Goal: Task Accomplishment & Management: Use online tool/utility

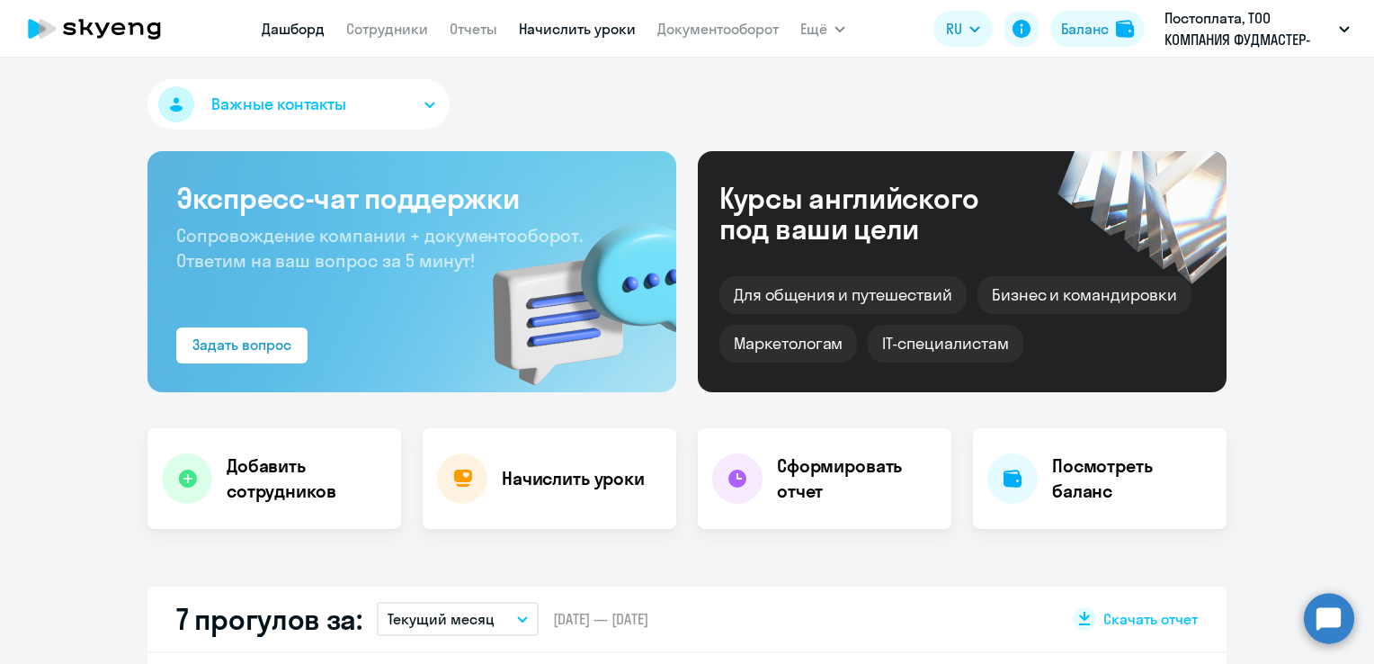
click at [572, 25] on link "Начислить уроки" at bounding box center [577, 29] width 117 height 18
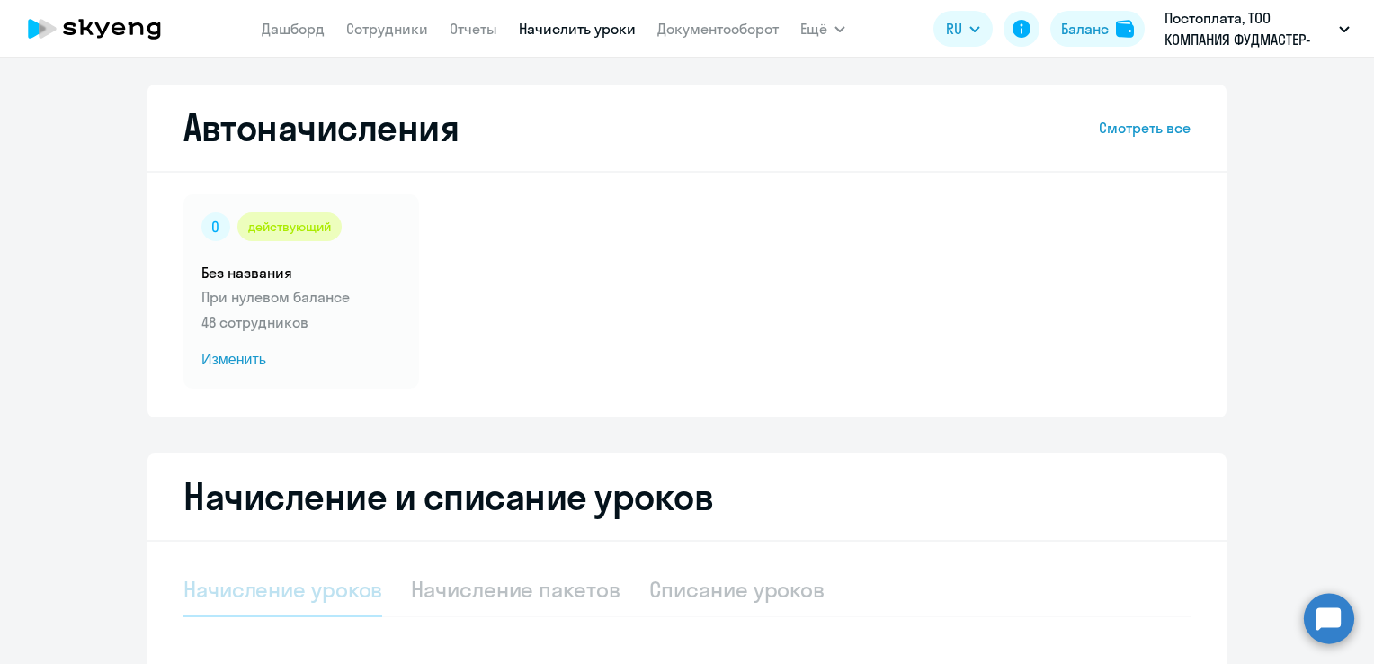
select select "10"
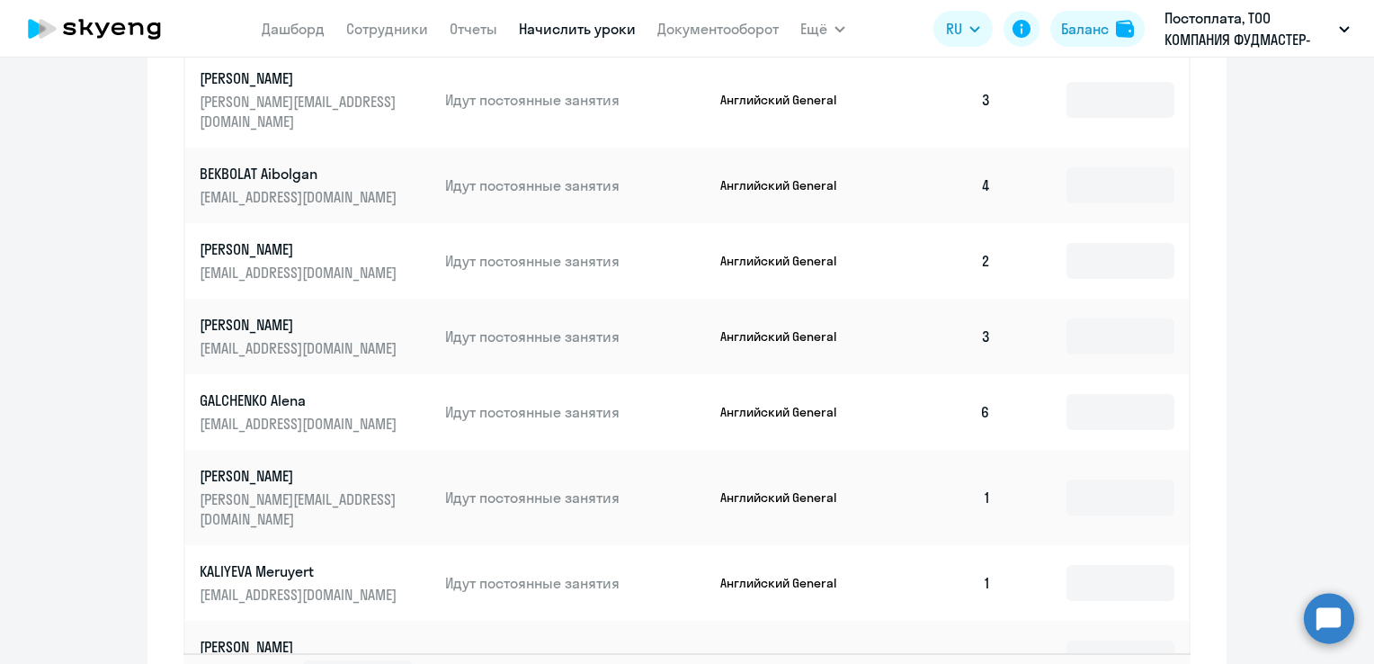
scroll to position [1105, 0]
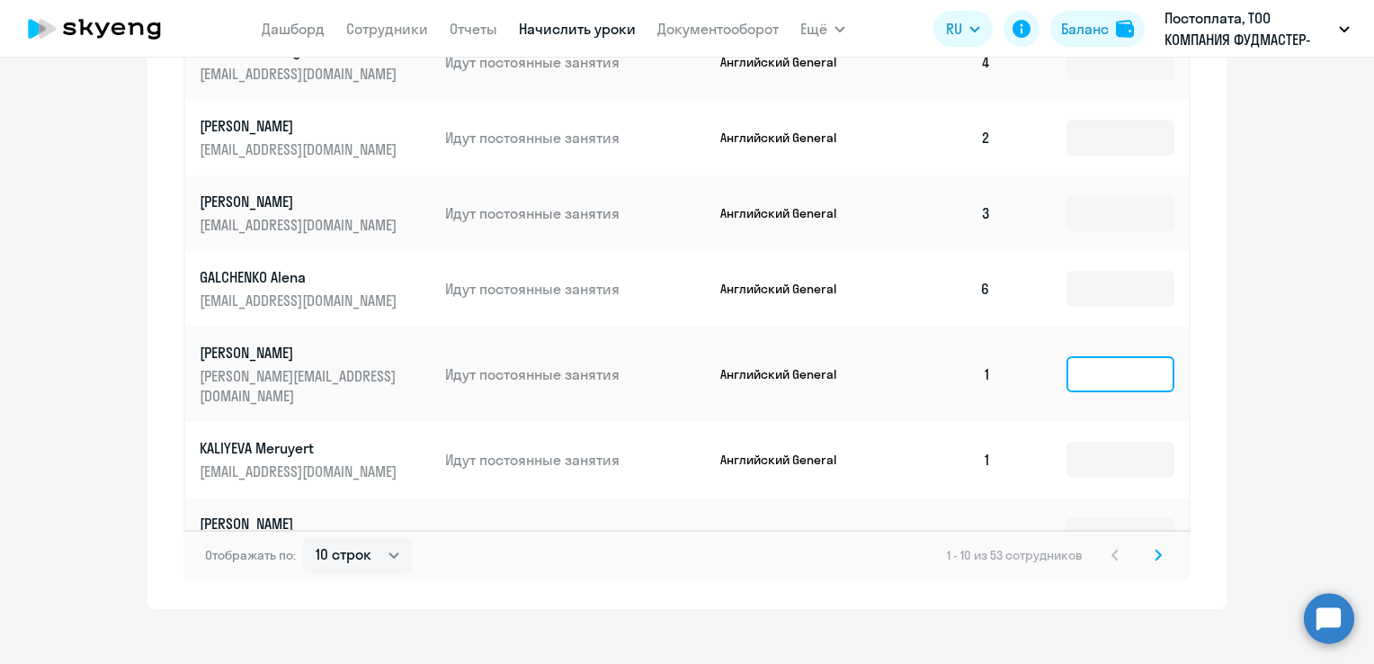
click at [1115, 356] on input at bounding box center [1120, 374] width 108 height 36
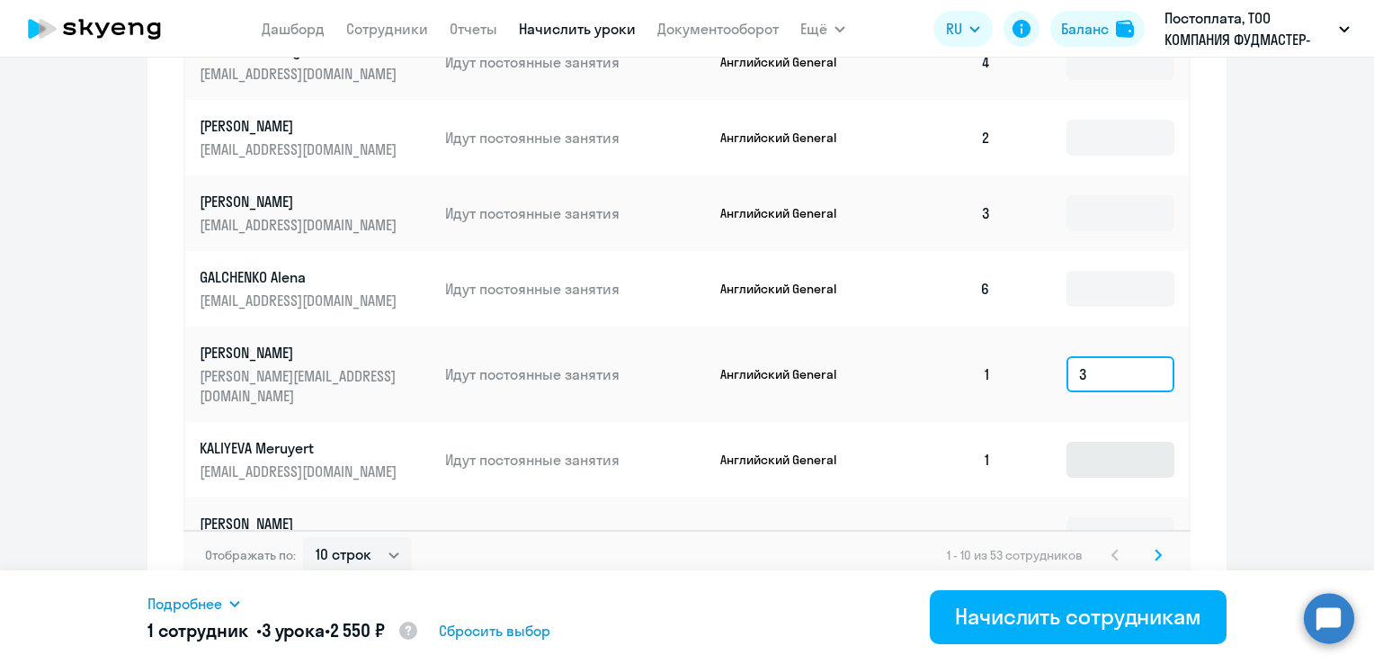
type input "3"
click at [1128, 441] on input at bounding box center [1120, 459] width 108 height 36
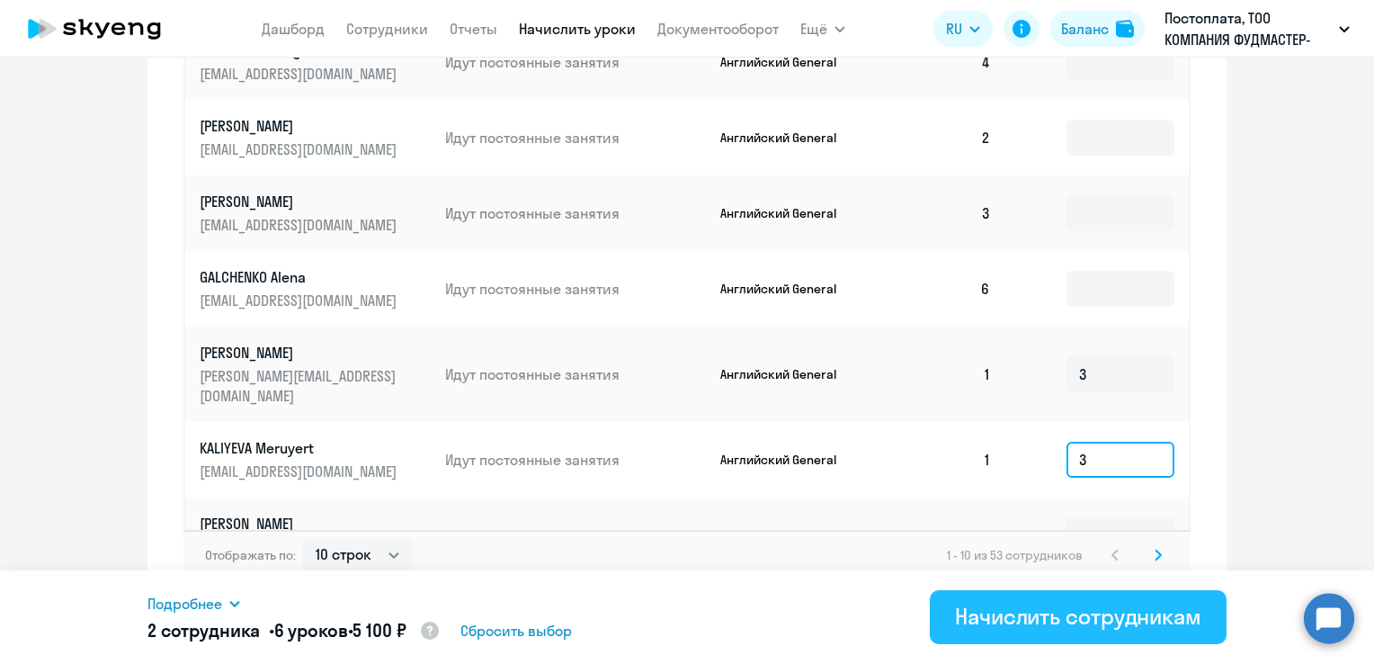
type input "3"
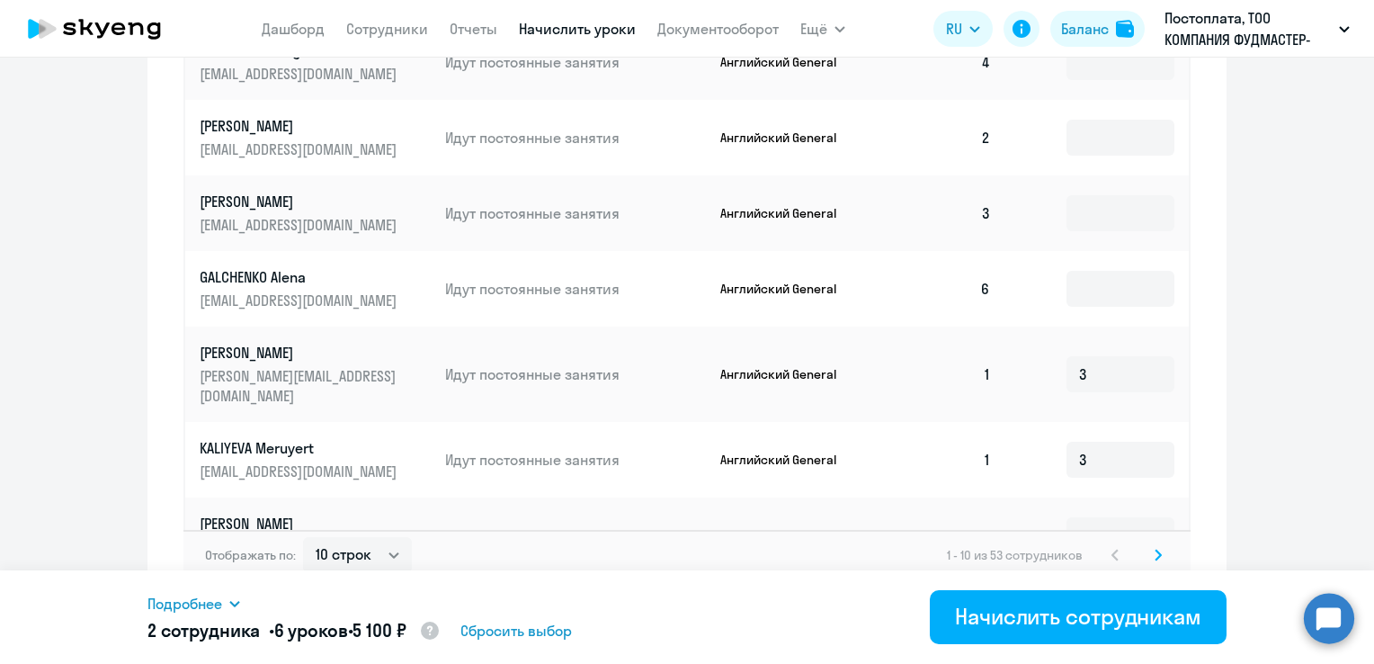
drag, startPoint x: 1121, startPoint y: 618, endPoint x: 1263, endPoint y: 390, distance: 268.2
click at [1263, 390] on body "[PERSON_NAME] Отчеты Начислить уроки Документооборот Ещё Дашборд Сотрудники Отч…" at bounding box center [687, 332] width 1374 height 664
click at [1150, 548] on svg-icon at bounding box center [1158, 555] width 22 height 22
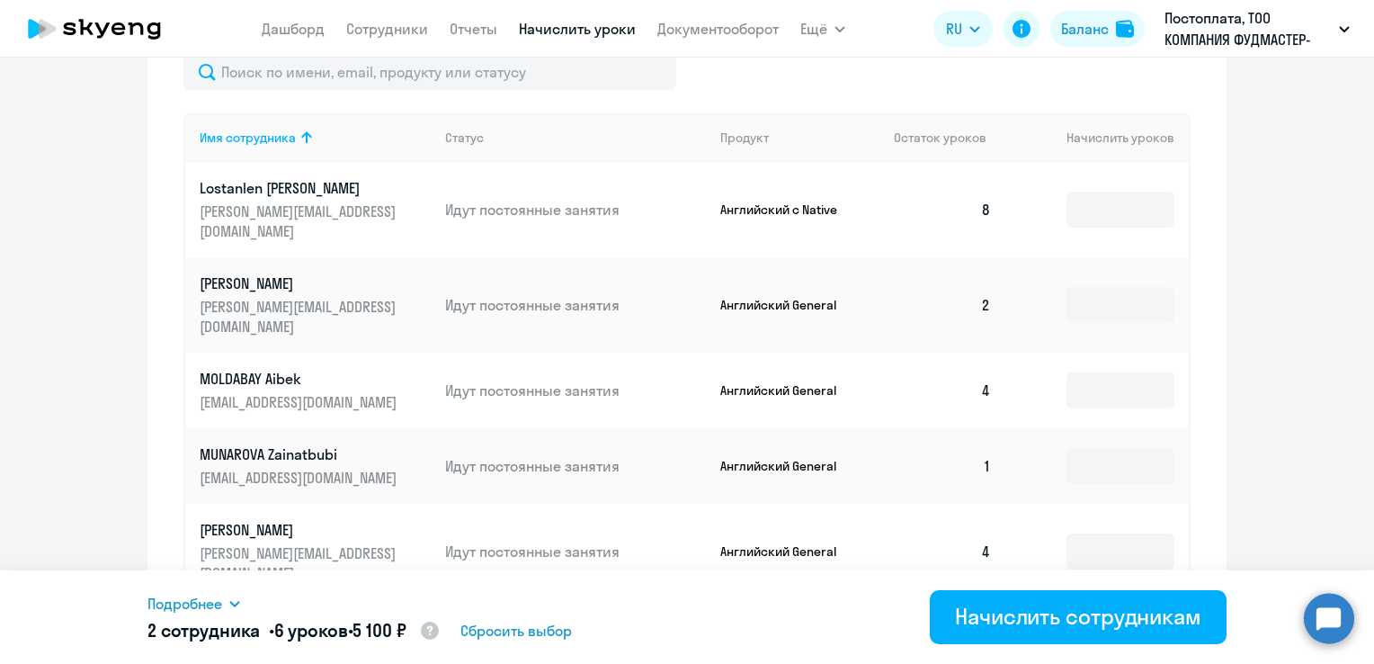
scroll to position [745, 0]
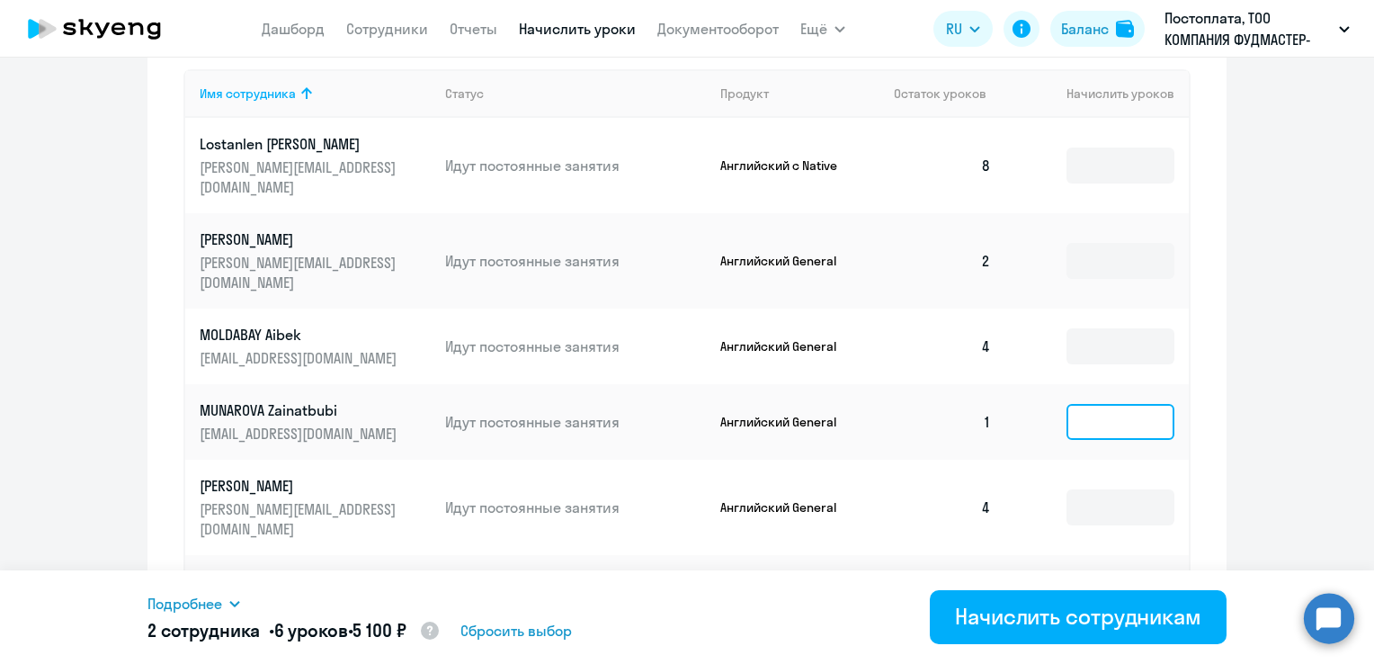
click at [1115, 404] on input at bounding box center [1120, 422] width 108 height 36
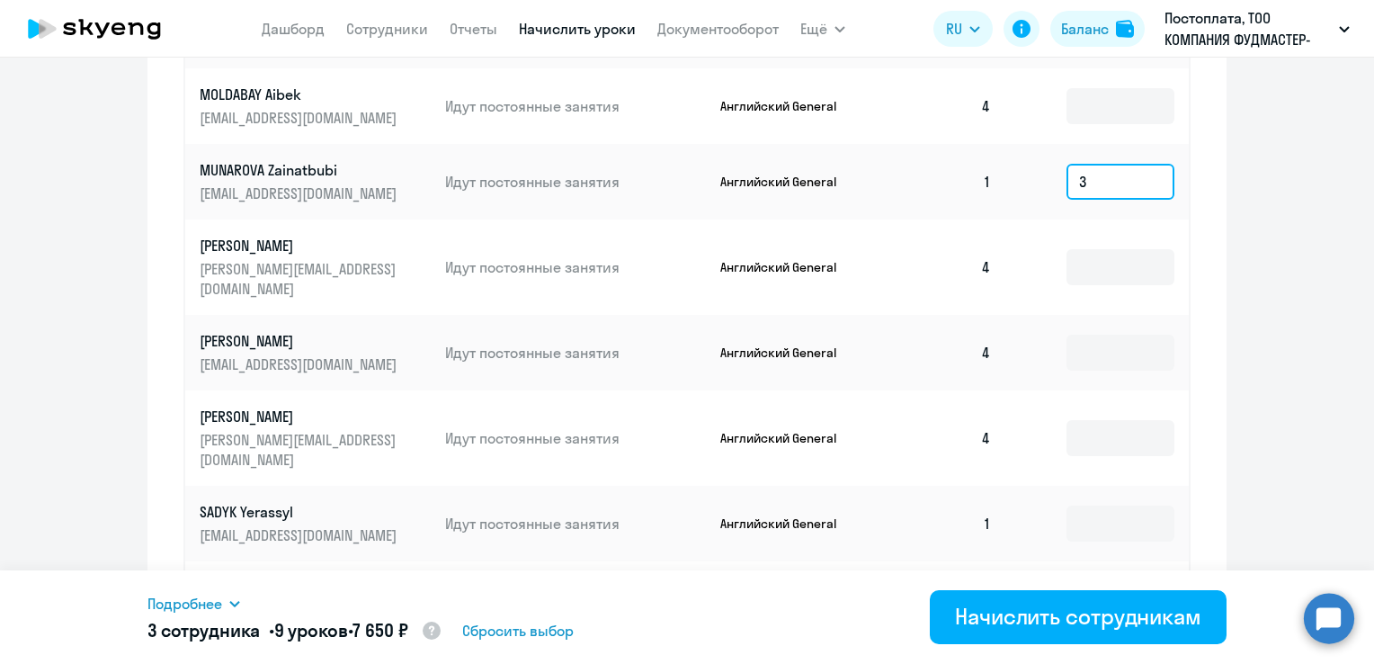
scroll to position [1015, 0]
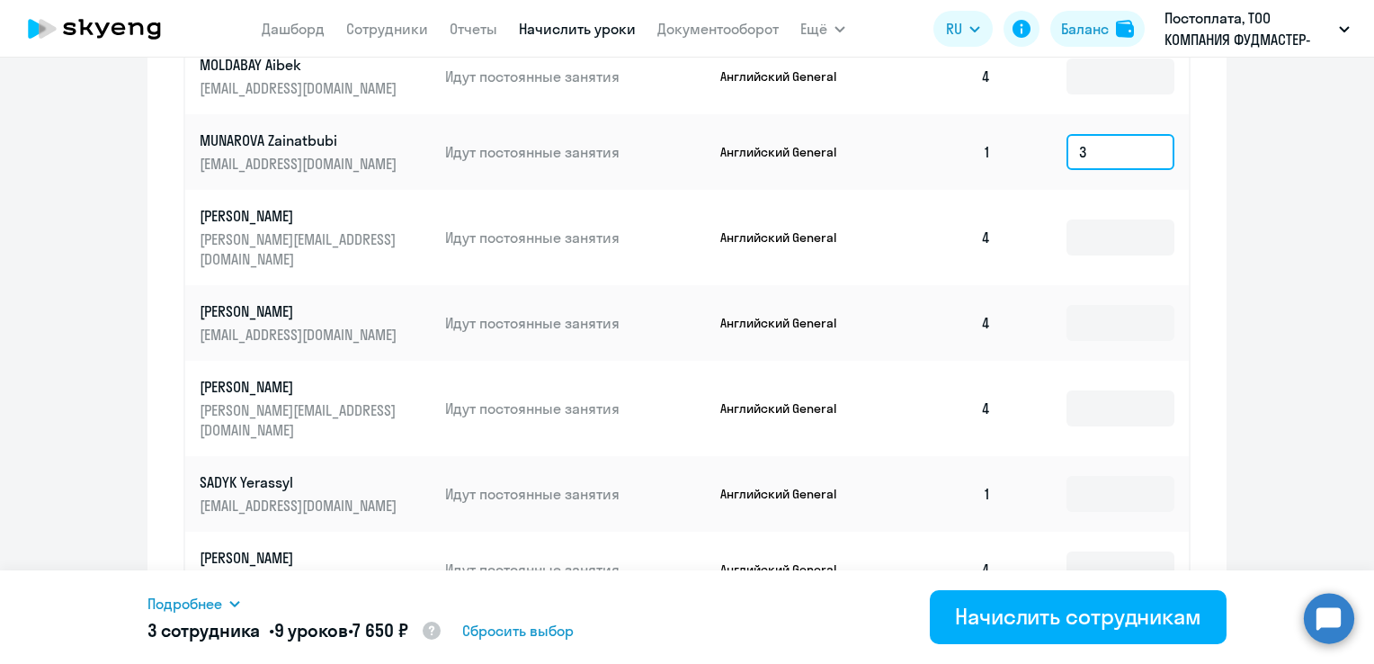
type input "3"
click at [1113, 476] on input at bounding box center [1120, 494] width 108 height 36
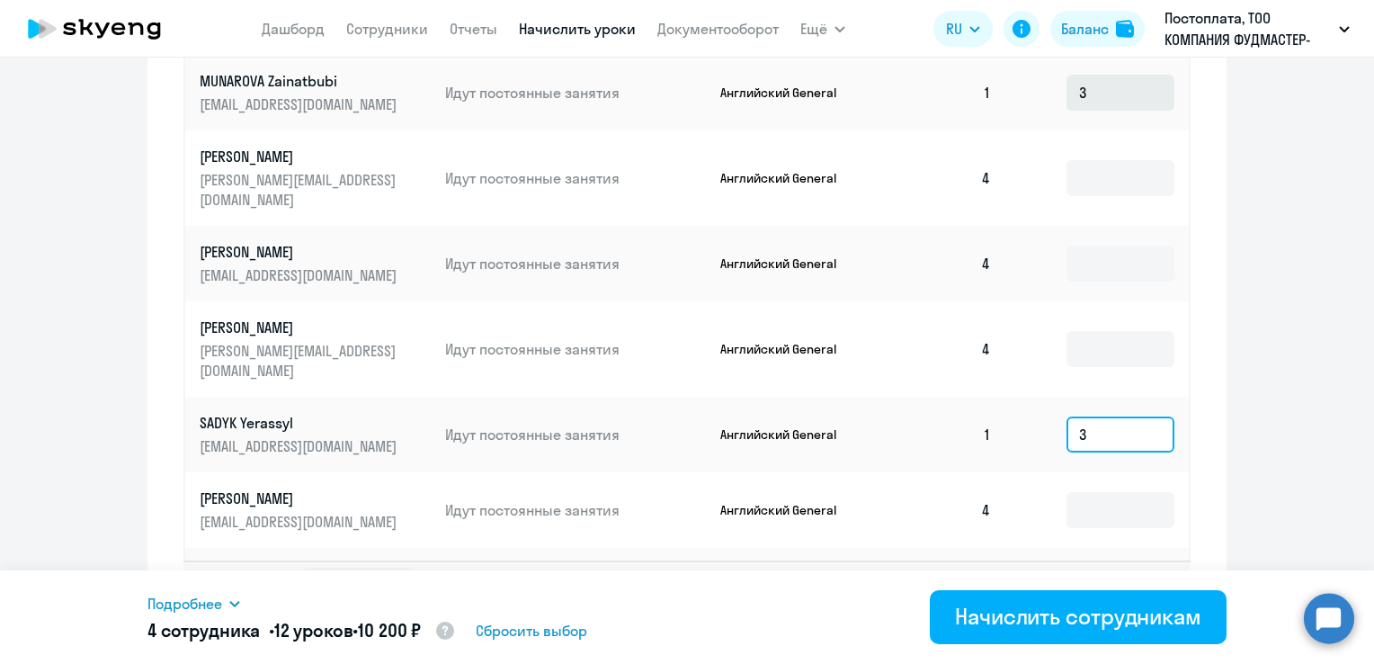
scroll to position [1105, 0]
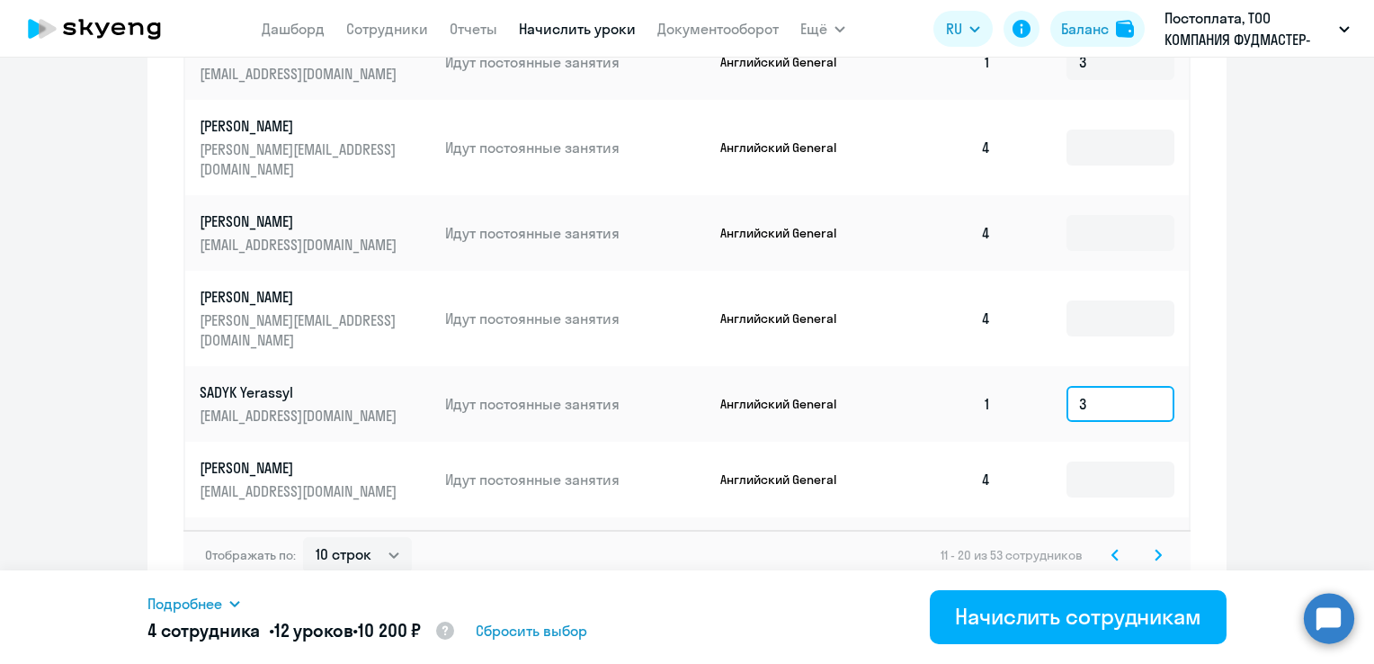
type input "3"
click at [1155, 549] on icon at bounding box center [1158, 555] width 7 height 13
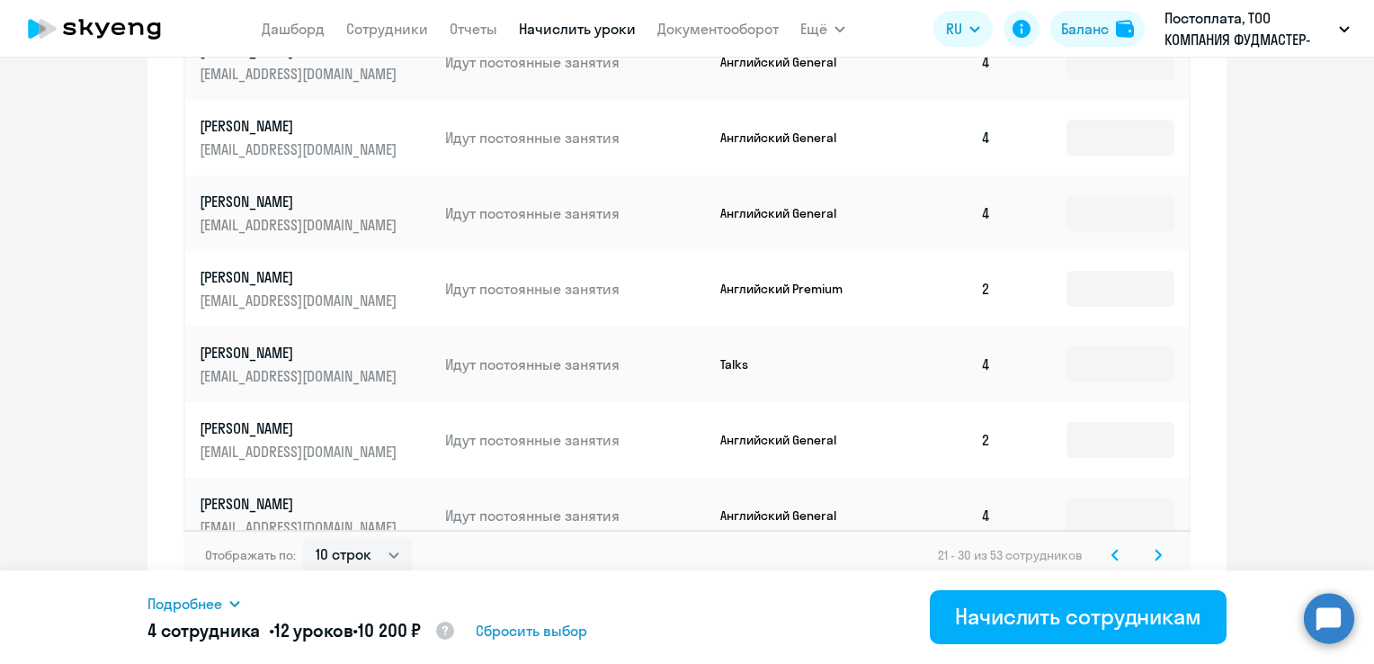
click at [1155, 549] on icon at bounding box center [1158, 555] width 7 height 13
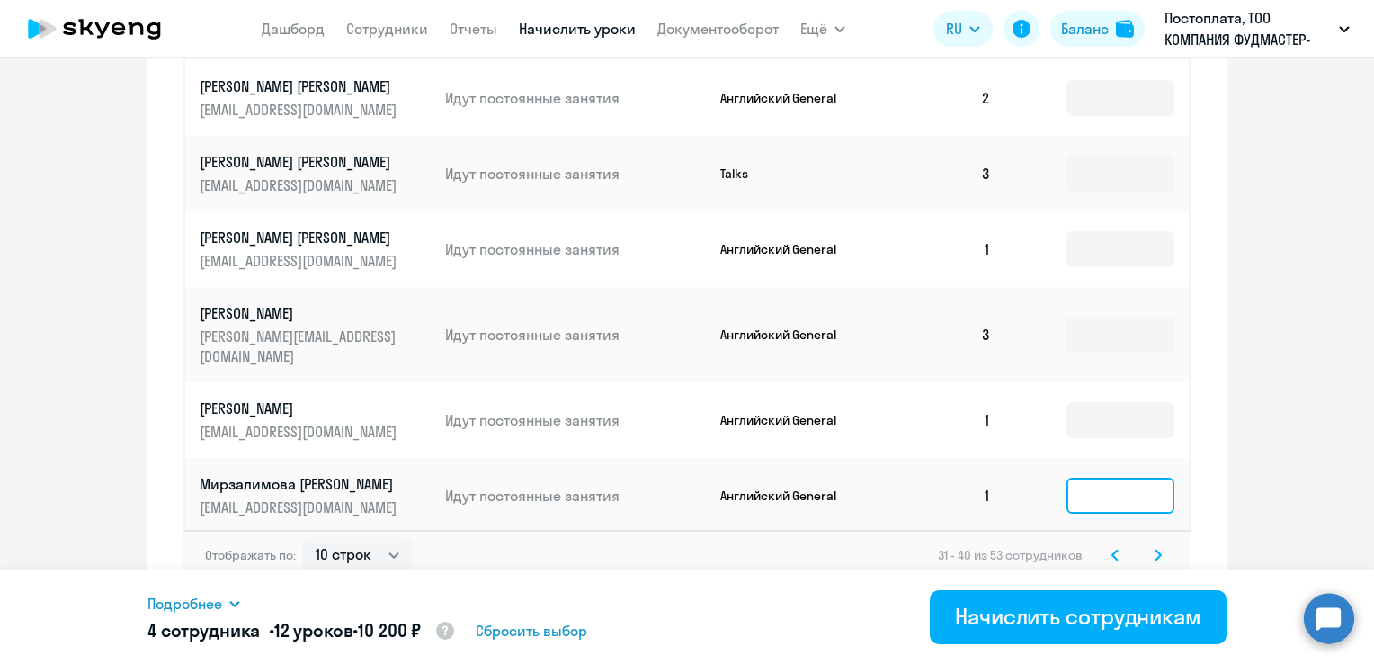
click at [1137, 477] on input at bounding box center [1120, 495] width 108 height 36
type input "3"
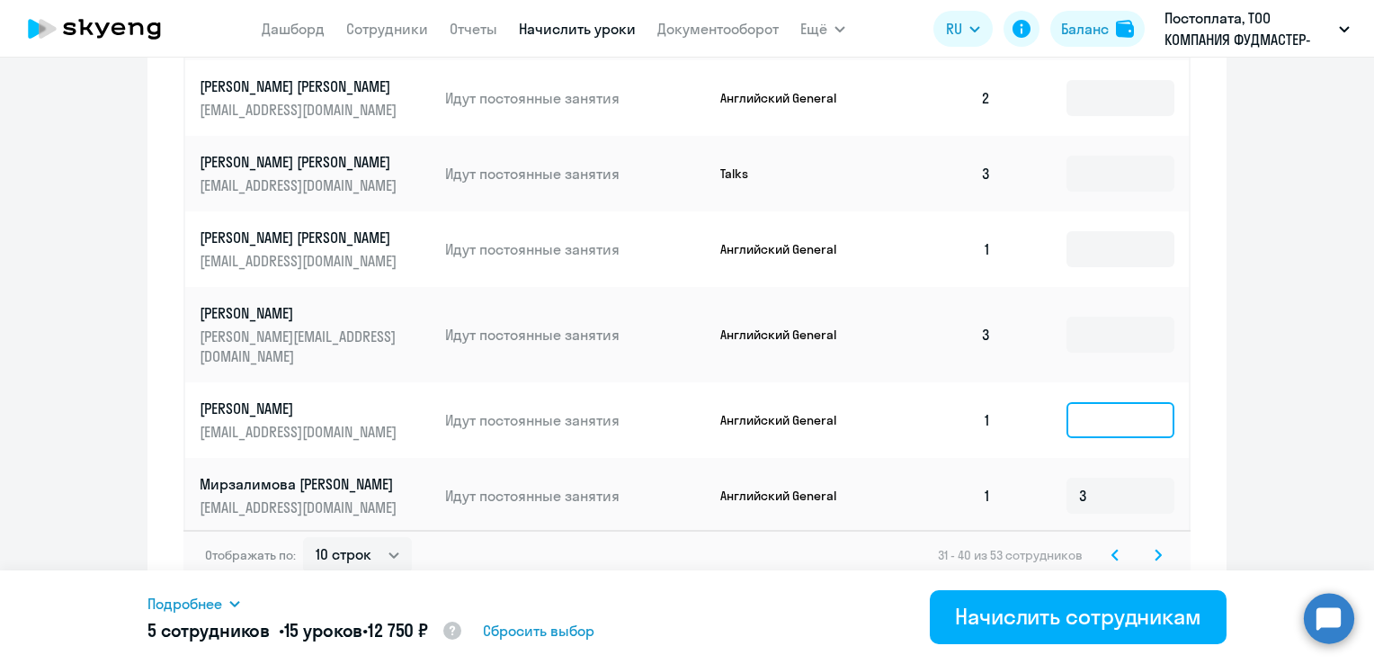
click at [1120, 402] on input at bounding box center [1120, 420] width 108 height 36
type input "3"
click at [1127, 254] on input at bounding box center [1120, 249] width 108 height 36
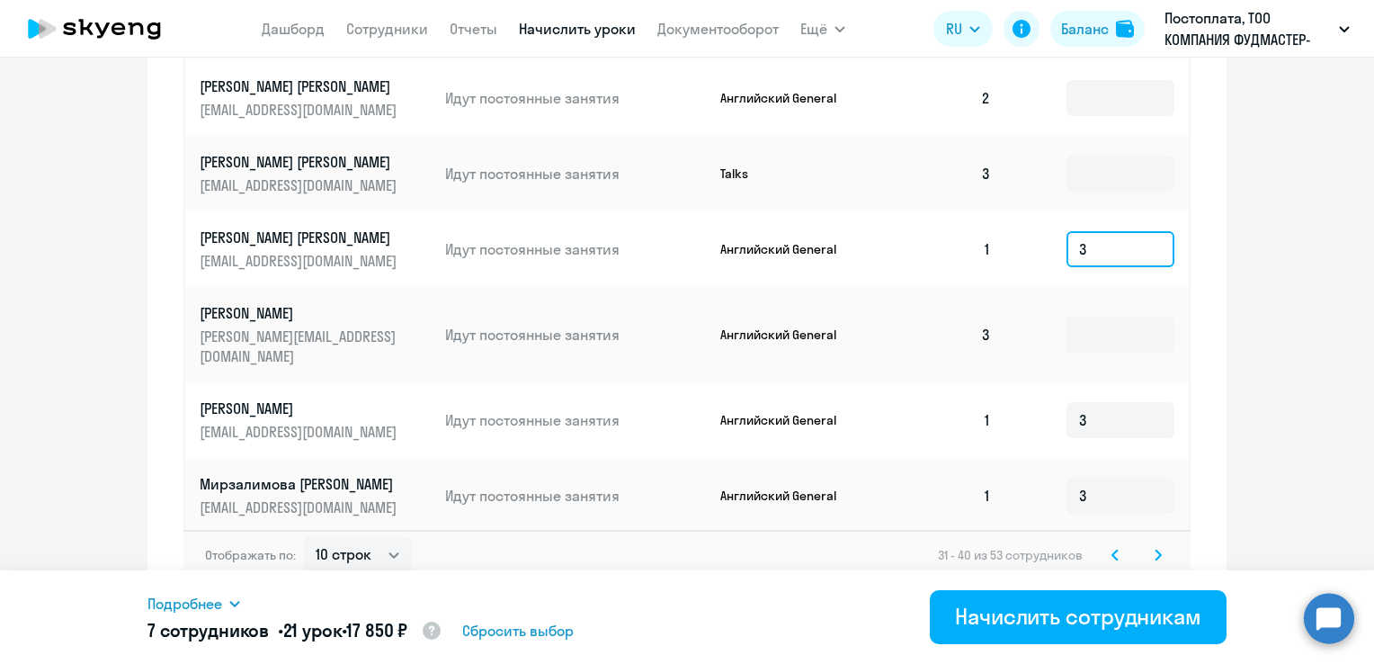
type input "3"
click at [1155, 549] on icon at bounding box center [1158, 555] width 7 height 13
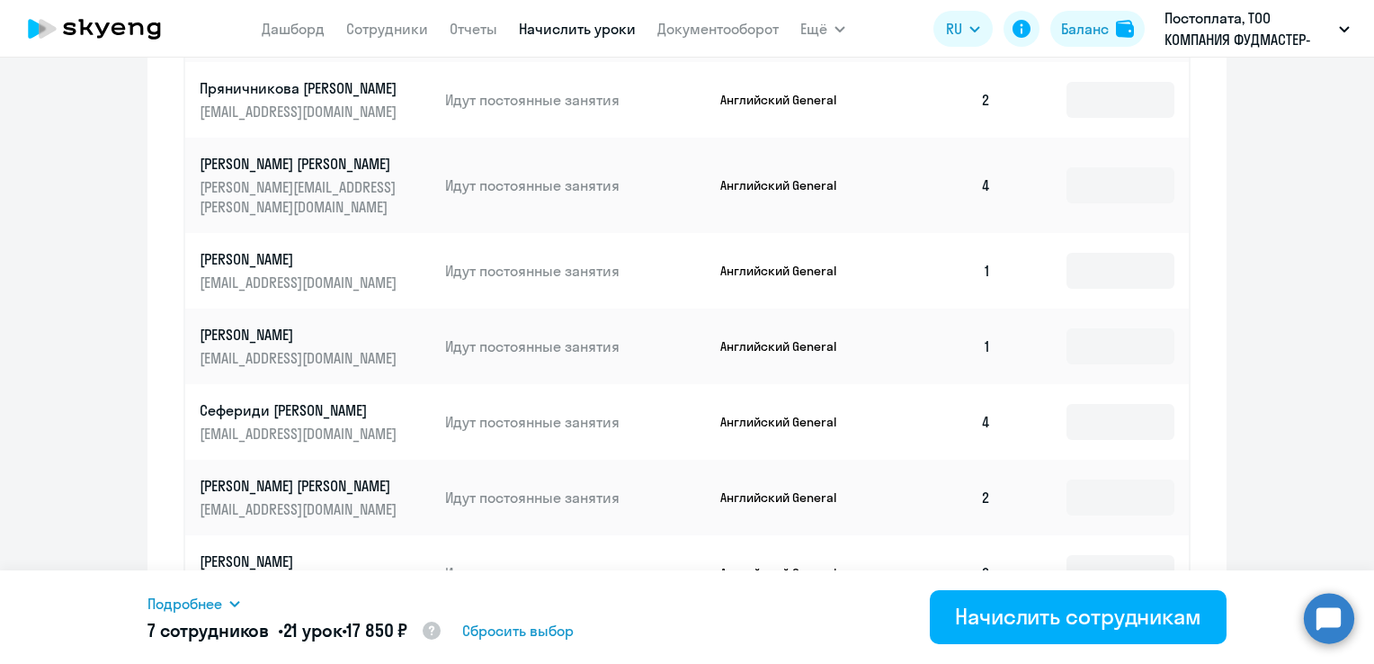
scroll to position [925, 0]
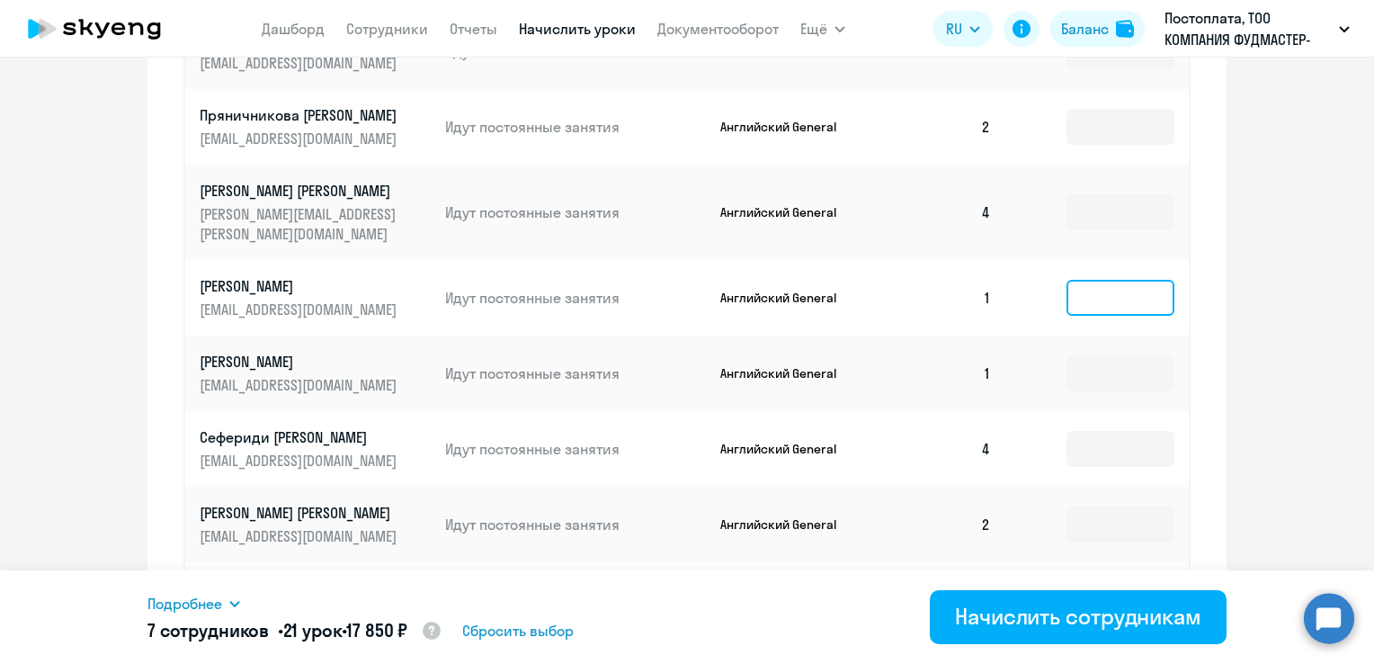
click at [1113, 283] on input at bounding box center [1120, 298] width 108 height 36
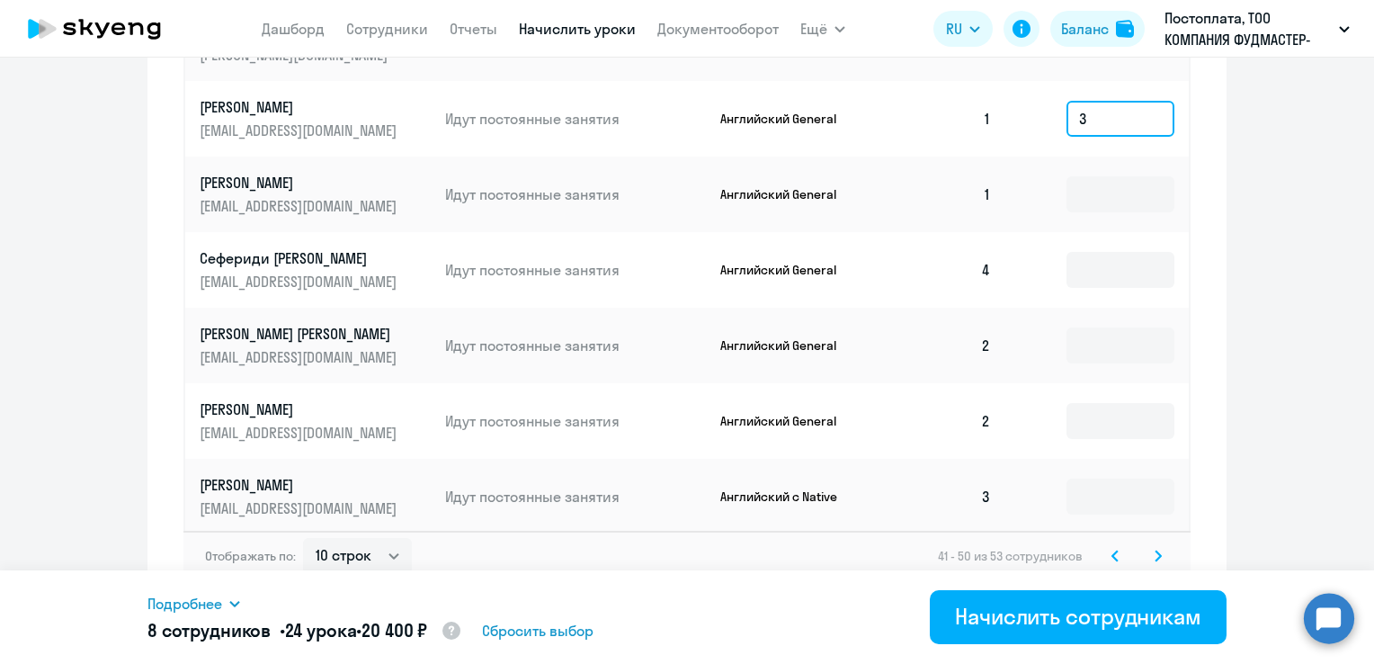
scroll to position [1105, 0]
type input "3"
click at [1155, 548] on svg-icon at bounding box center [1158, 555] width 22 height 22
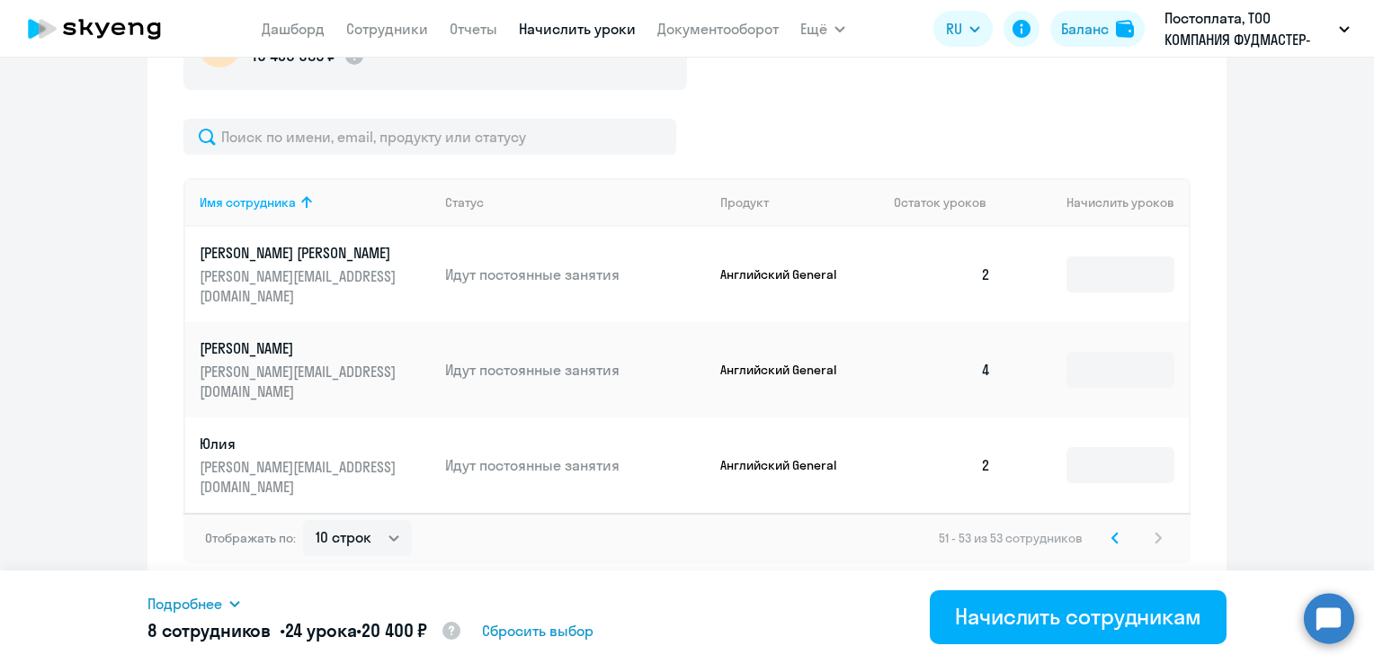
scroll to position [576, 0]
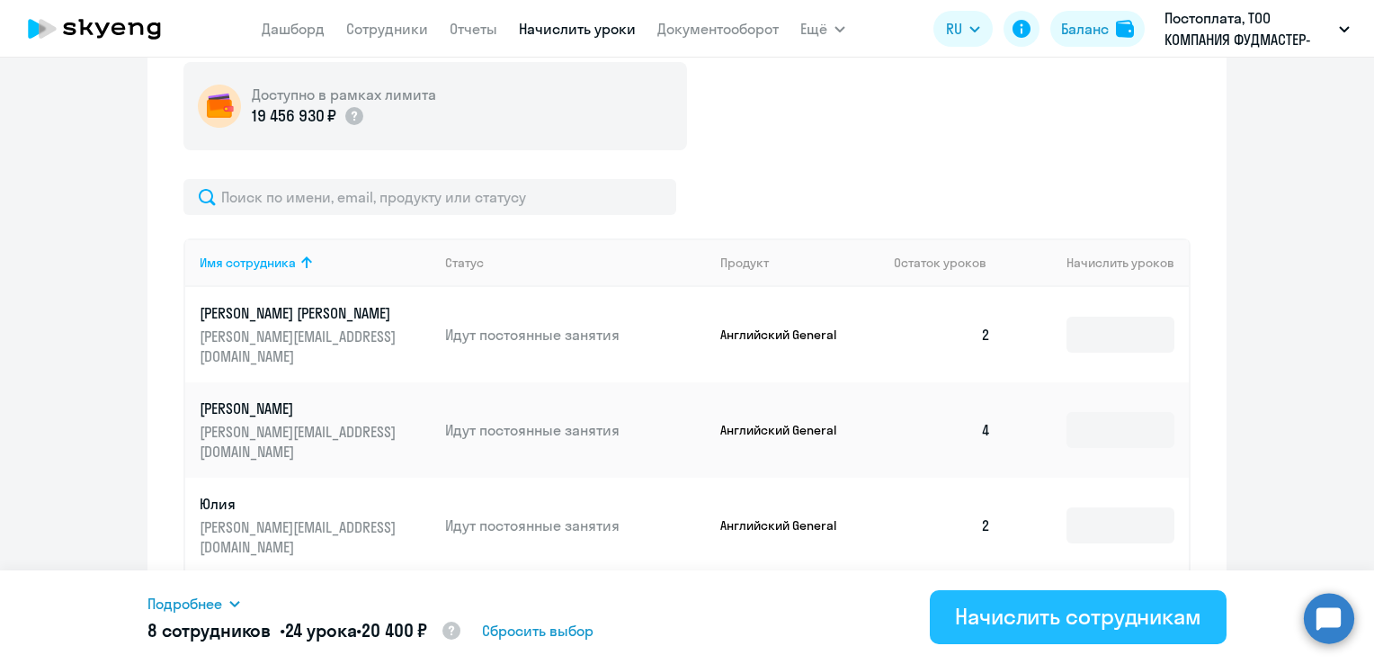
click at [1115, 622] on div "Начислить сотрудникам" at bounding box center [1078, 616] width 246 height 29
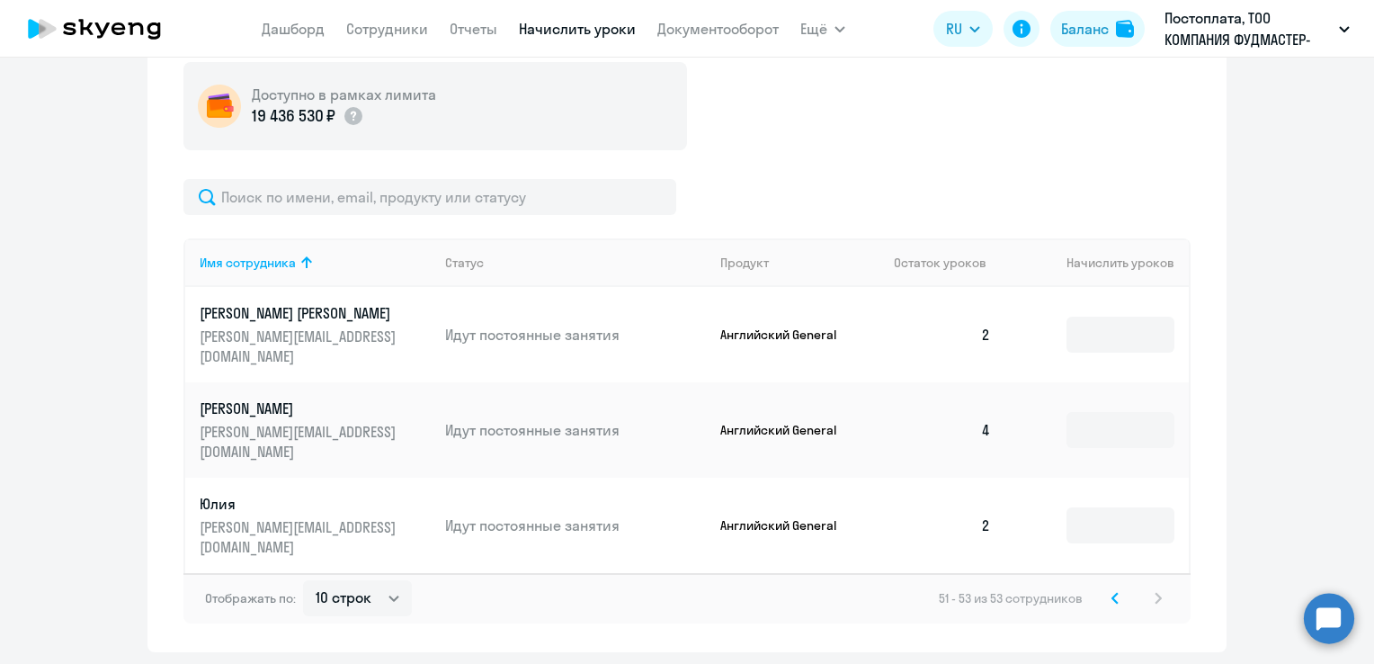
click at [573, 41] on nav "[PERSON_NAME] Отчеты Начислить уроки Документооборот" at bounding box center [520, 29] width 517 height 36
